Goal: Obtain resource: Download file/media

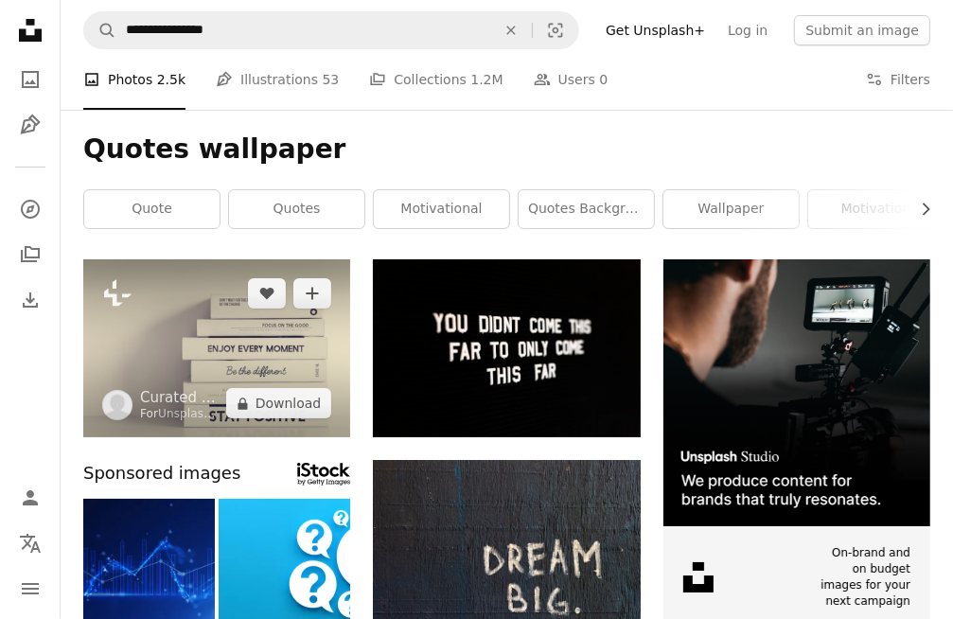
click at [187, 338] on img at bounding box center [216, 348] width 267 height 178
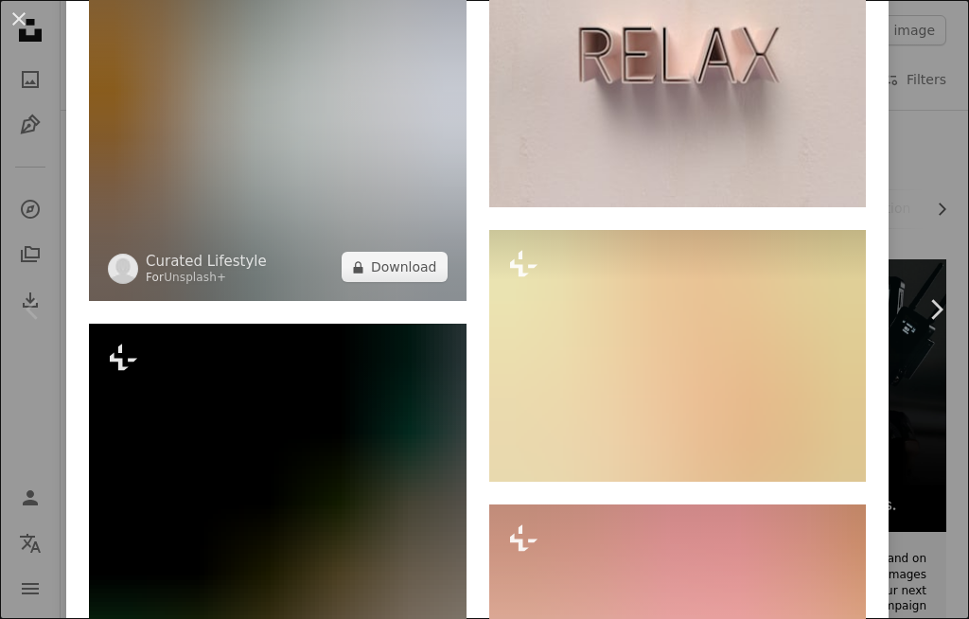
scroll to position [1135, 0]
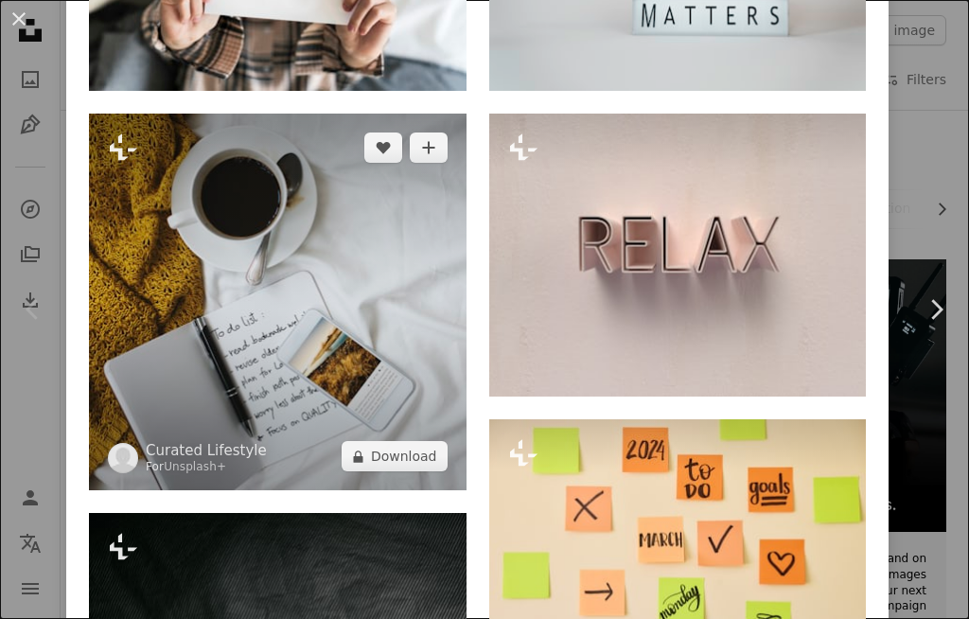
click at [204, 246] on img at bounding box center [277, 302] width 377 height 377
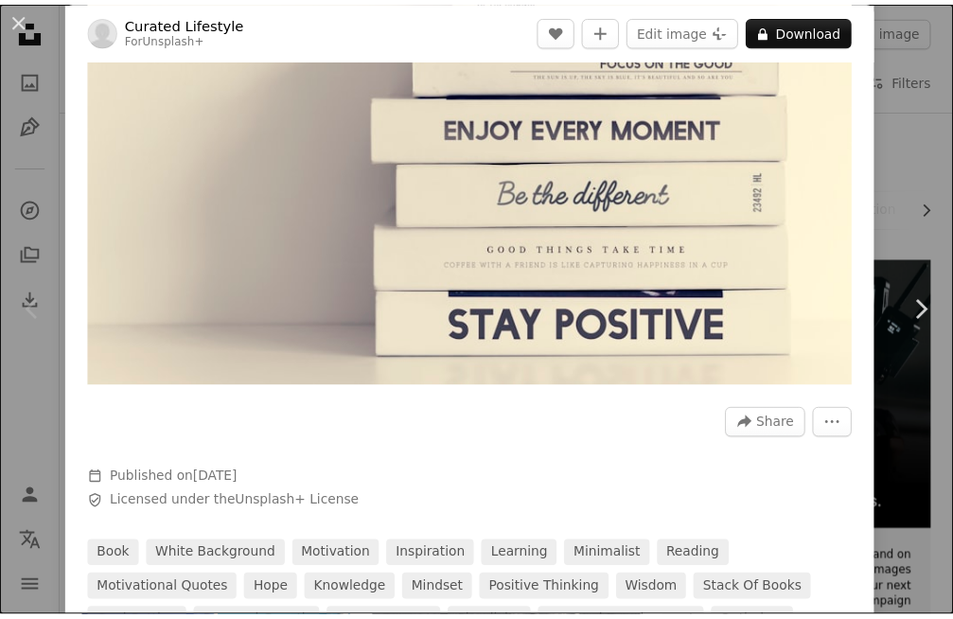
scroll to position [284, 0]
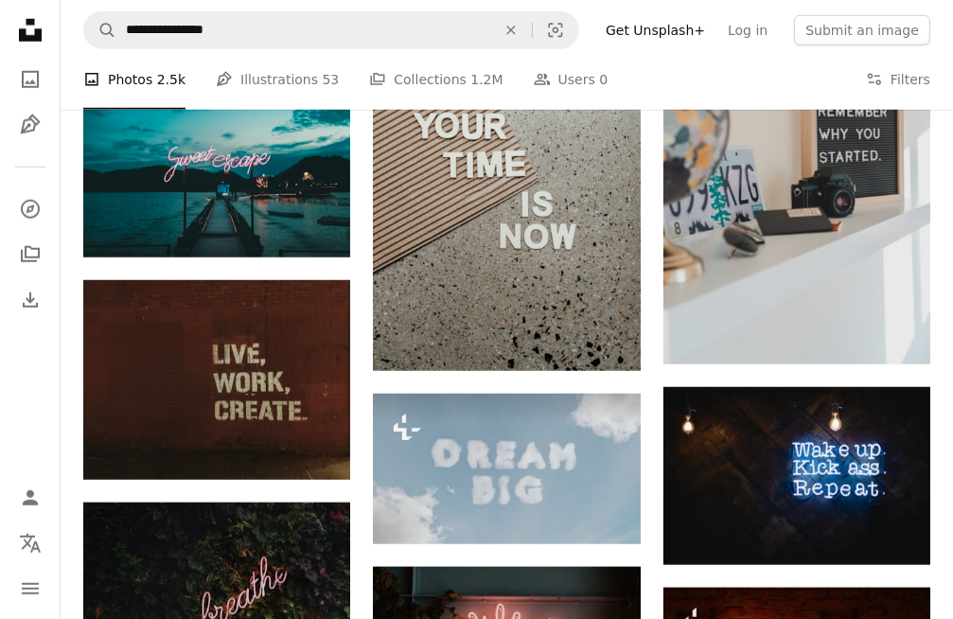
scroll to position [1040, 0]
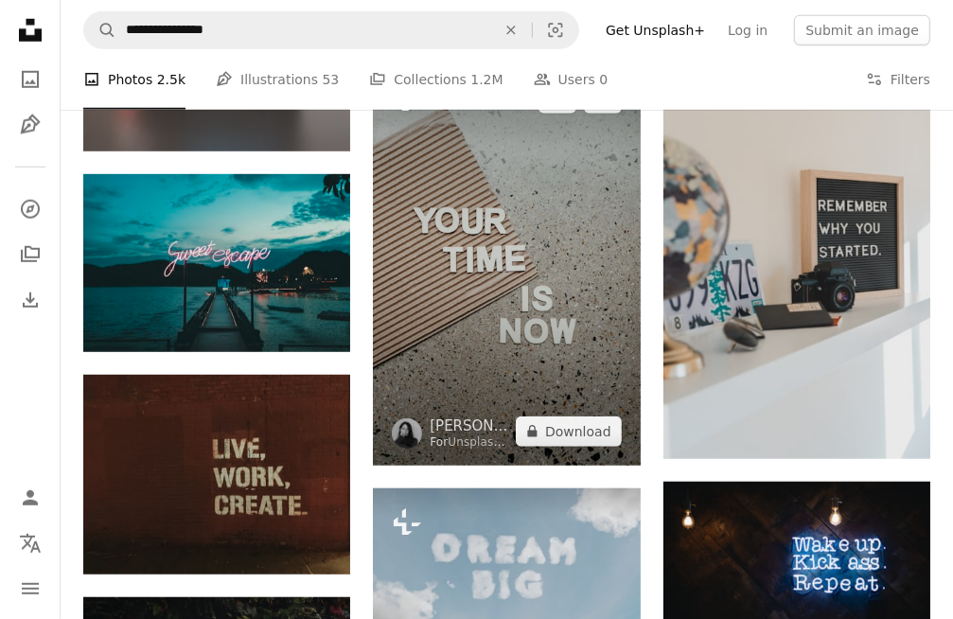
drag, startPoint x: 769, startPoint y: 247, endPoint x: 527, endPoint y: 316, distance: 251.8
click at [527, 316] on img at bounding box center [506, 264] width 267 height 400
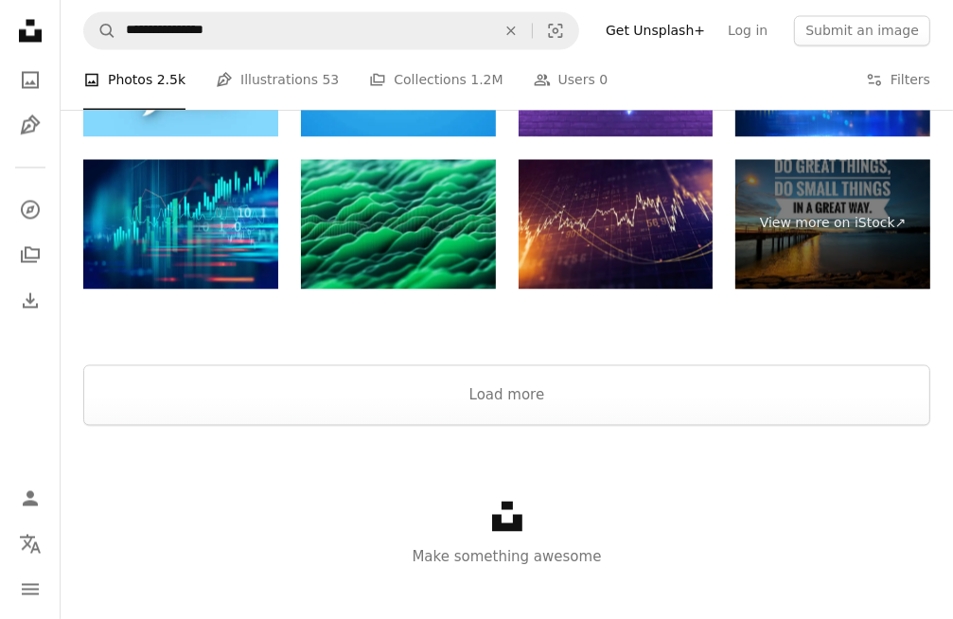
scroll to position [2426, 0]
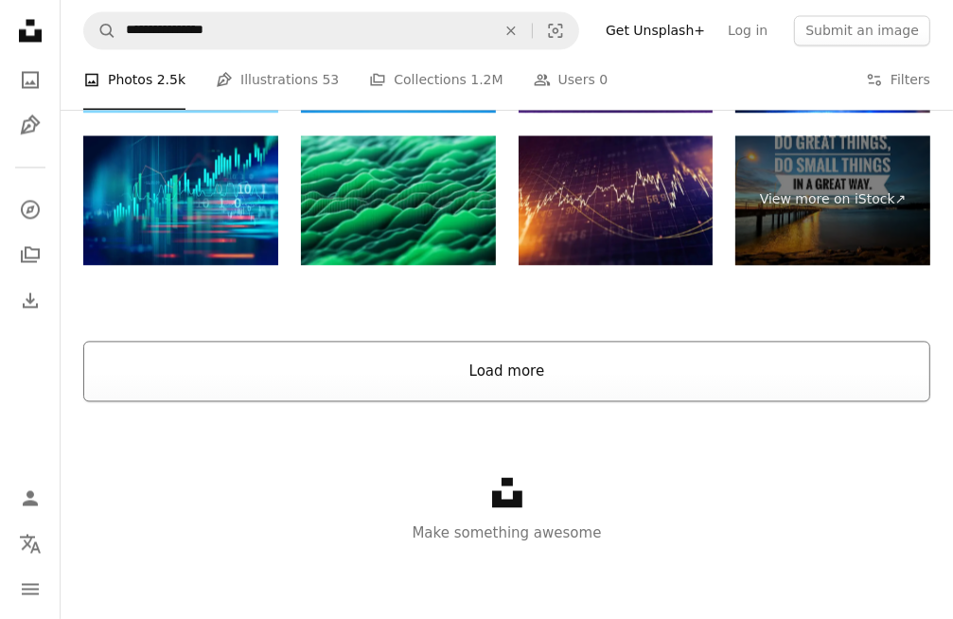
click at [522, 368] on button "Load more" at bounding box center [506, 371] width 847 height 61
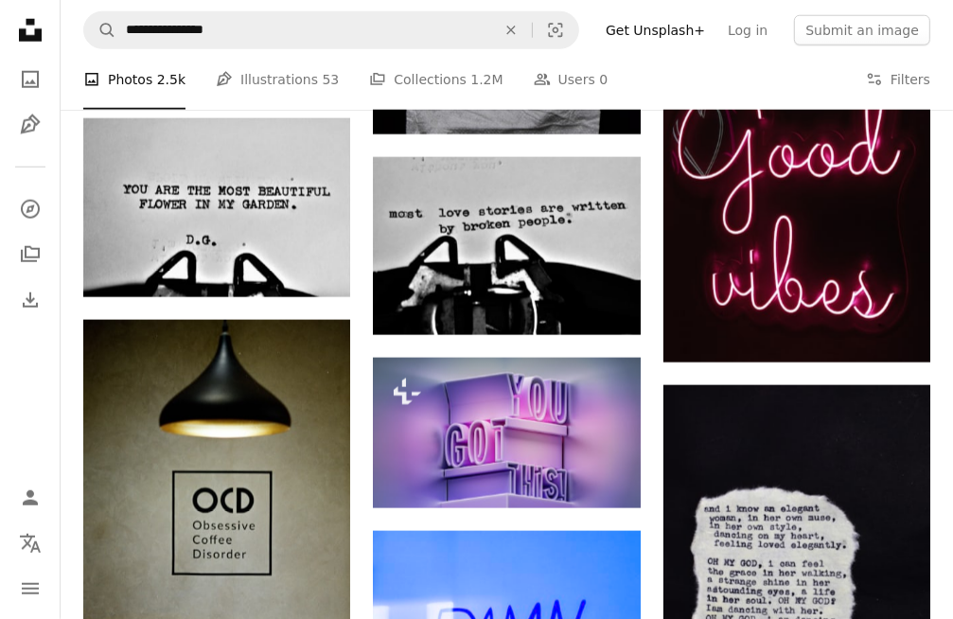
scroll to position [10845, 0]
